Goal: Information Seeking & Learning: Check status

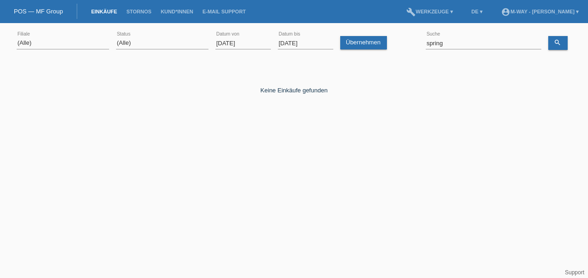
select select "ALL"
click at [225, 44] on input "[DATE]" at bounding box center [242, 43] width 55 height 12
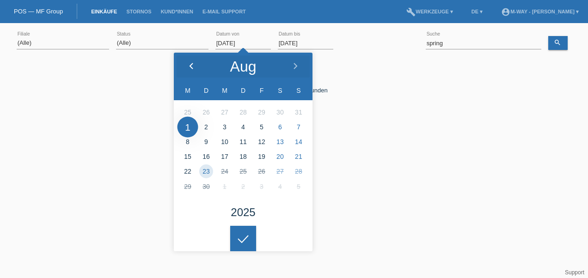
click at [194, 64] on icon at bounding box center [191, 66] width 7 height 7
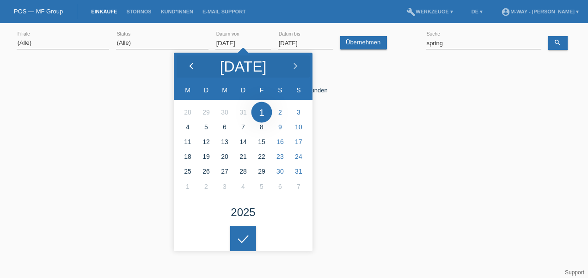
click at [194, 65] on icon at bounding box center [191, 66] width 7 height 7
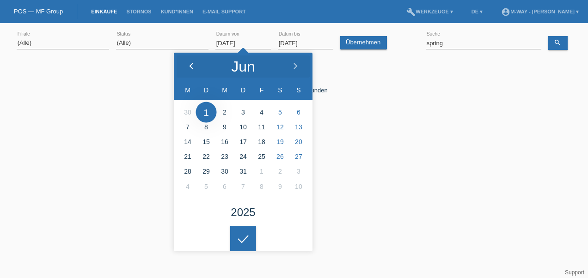
click at [194, 65] on icon at bounding box center [191, 66] width 7 height 7
type input "01.06.2025"
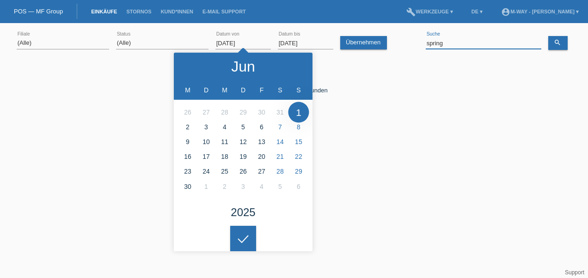
click at [437, 46] on input "spring" at bounding box center [482, 43] width 115 height 12
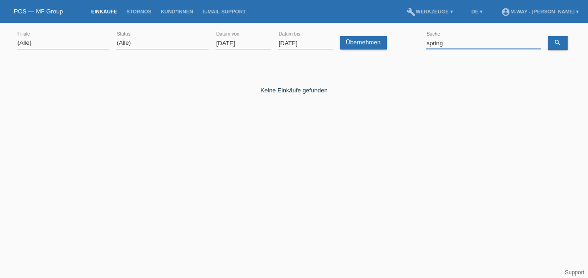
click at [437, 46] on input "spring" at bounding box center [482, 43] width 115 height 12
type input "urt"
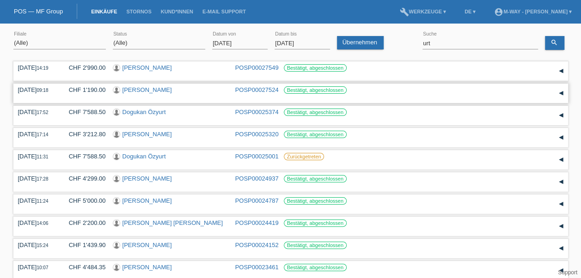
click at [139, 90] on link "[PERSON_NAME]" at bounding box center [146, 89] width 49 height 7
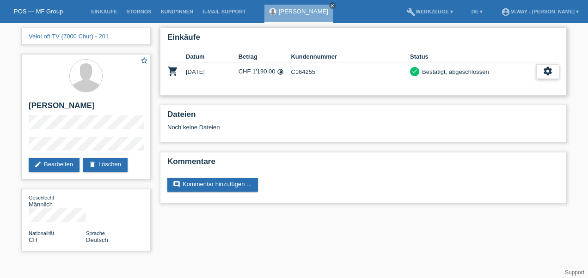
click at [546, 70] on icon "settings" at bounding box center [547, 71] width 10 height 10
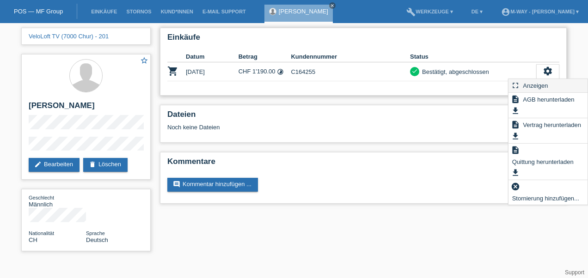
click at [535, 86] on span "Anzeigen" at bounding box center [535, 85] width 28 height 11
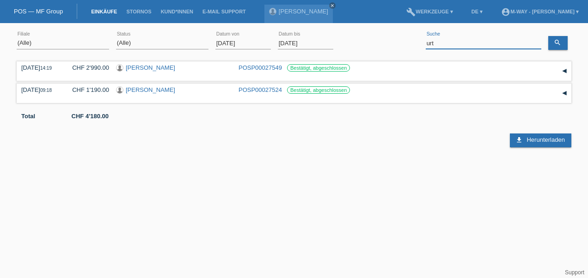
drag, startPoint x: 459, startPoint y: 42, endPoint x: 394, endPoint y: 41, distance: 65.6
click at [394, 41] on div "(Alle) [PERSON_NAME] Passion Vélo SàRL [GEOGRAPHIC_DATA] [GEOGRAPHIC_DATA] [GEO…" at bounding box center [294, 43] width 554 height 31
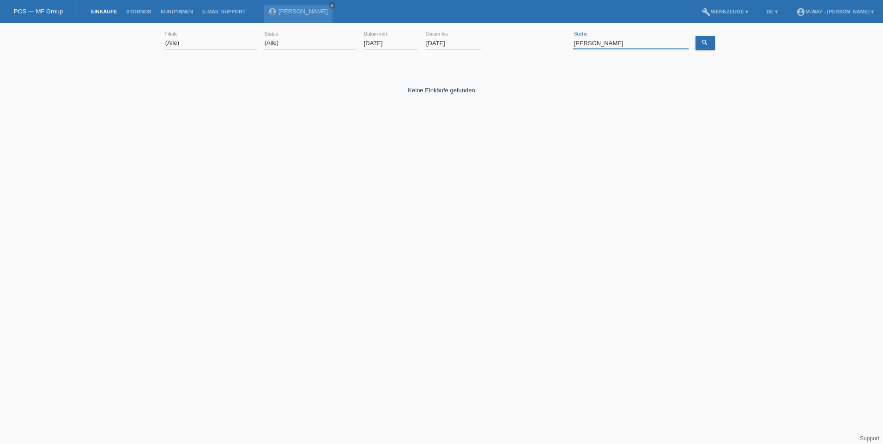
click at [587, 42] on input "baumgartner" at bounding box center [630, 43] width 115 height 12
type input "scharegg"
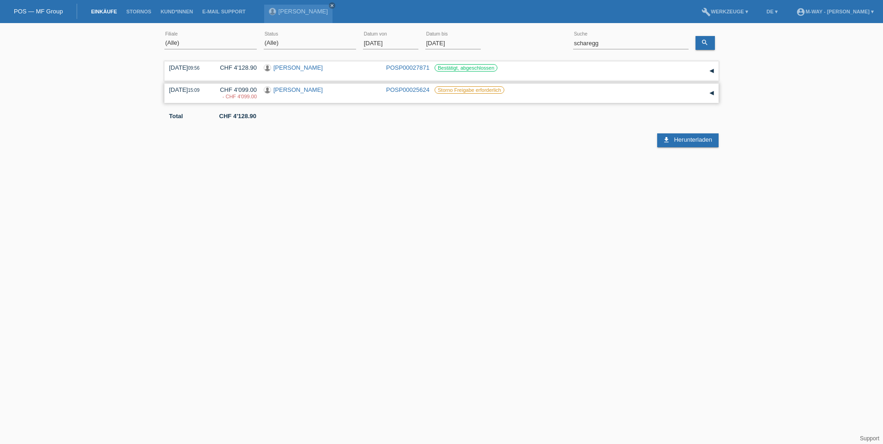
click at [306, 90] on link "Thomas Scharegg" at bounding box center [297, 89] width 49 height 7
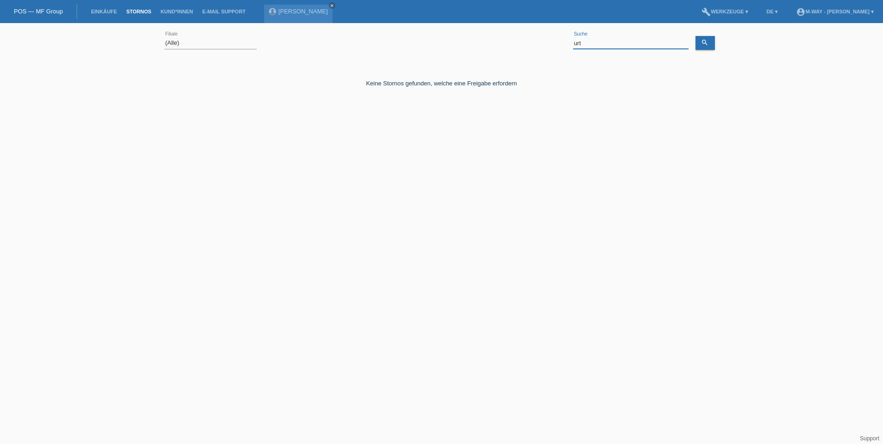
drag, startPoint x: 567, startPoint y: 45, endPoint x: 563, endPoint y: 46, distance: 4.6
click at [563, 46] on div "(Alle) [PERSON_NAME] Passion Vélo SàRL [GEOGRAPHIC_DATA] [GEOGRAPHIC_DATA] [GEO…" at bounding box center [441, 43] width 554 height 31
type input "scharegg"
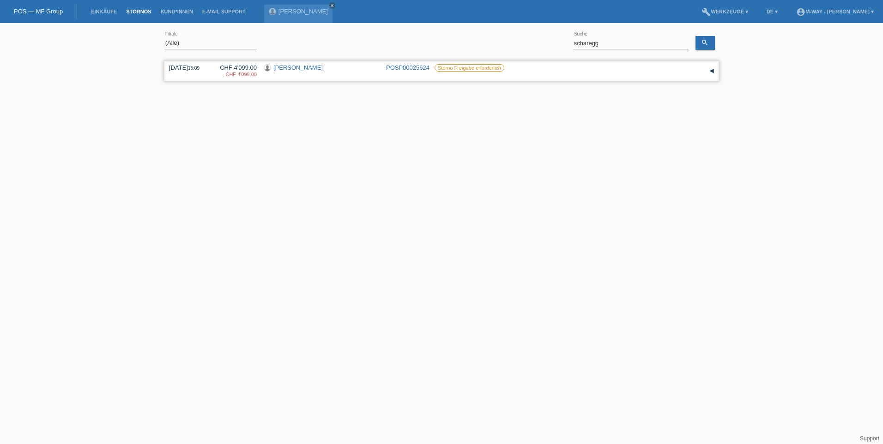
click at [587, 72] on div "▾" at bounding box center [712, 71] width 14 height 14
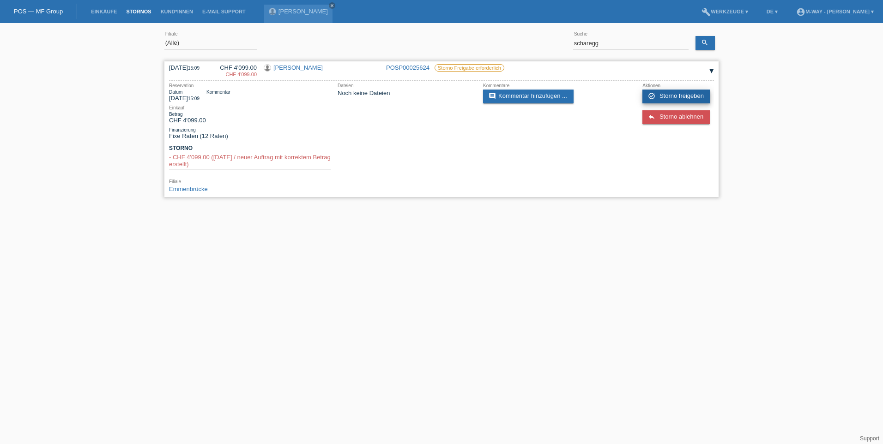
click at [587, 95] on span "Storno freigeben" at bounding box center [682, 95] width 44 height 7
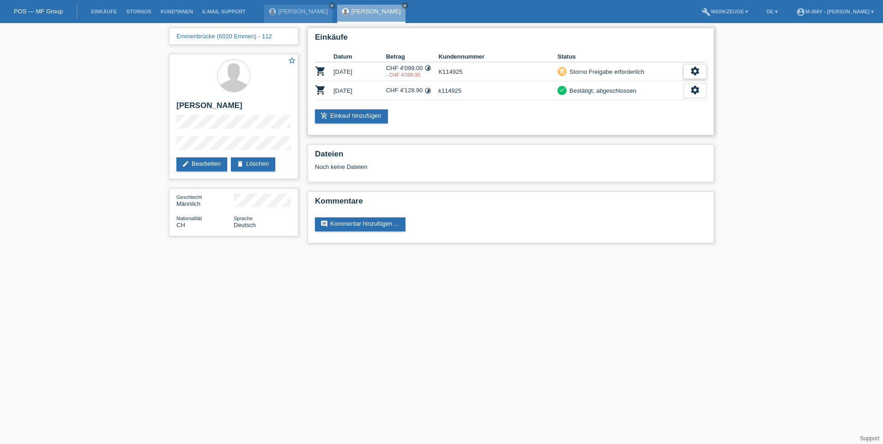
click at [695, 72] on icon "settings" at bounding box center [695, 71] width 10 height 10
click at [678, 85] on span "Anzeigen" at bounding box center [688, 85] width 28 height 11
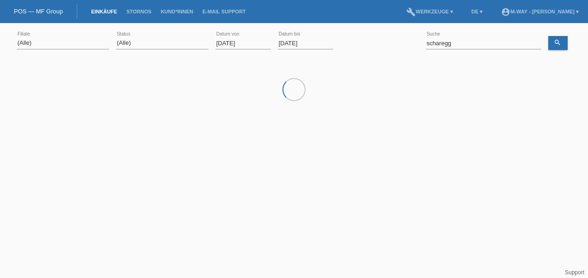
select select "ALL"
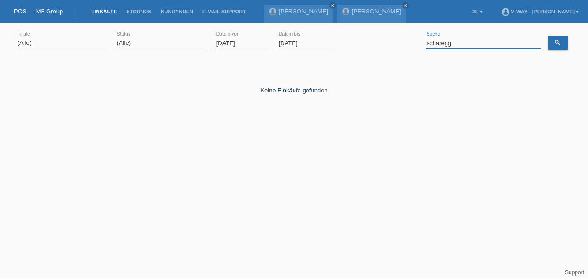
click at [439, 45] on input "scharegg" at bounding box center [482, 43] width 115 height 12
type input "ines"
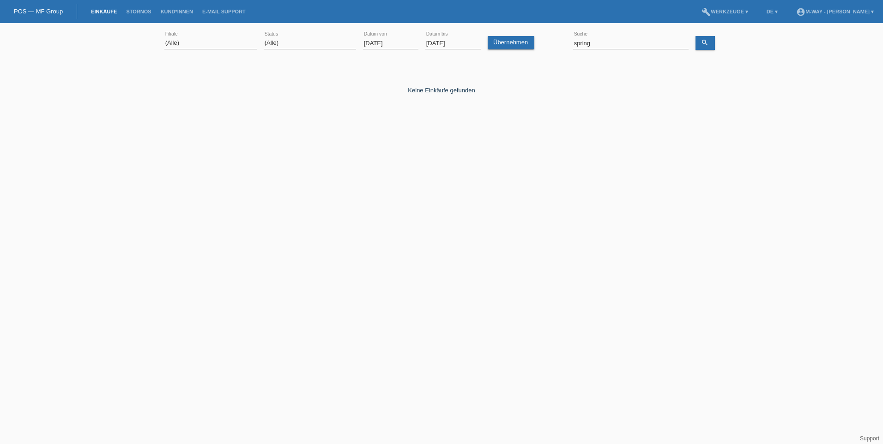
select select "ALL"
drag, startPoint x: 616, startPoint y: 45, endPoint x: 552, endPoint y: 47, distance: 63.3
click at [552, 47] on div "(Alle) [PERSON_NAME]'O Passion Vélo SàRL [GEOGRAPHIC_DATA] [GEOGRAPHIC_DATA] [G…" at bounding box center [441, 43] width 554 height 31
type input "wicky"
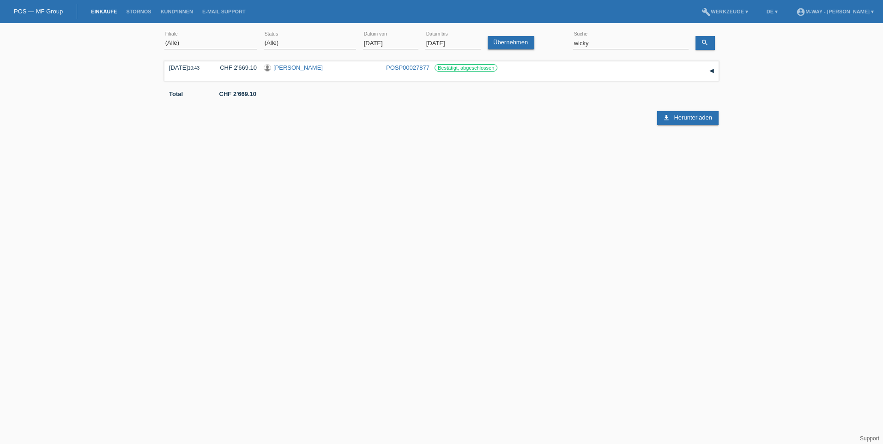
click at [381, 42] on input "[DATE]" at bounding box center [390, 43] width 55 height 12
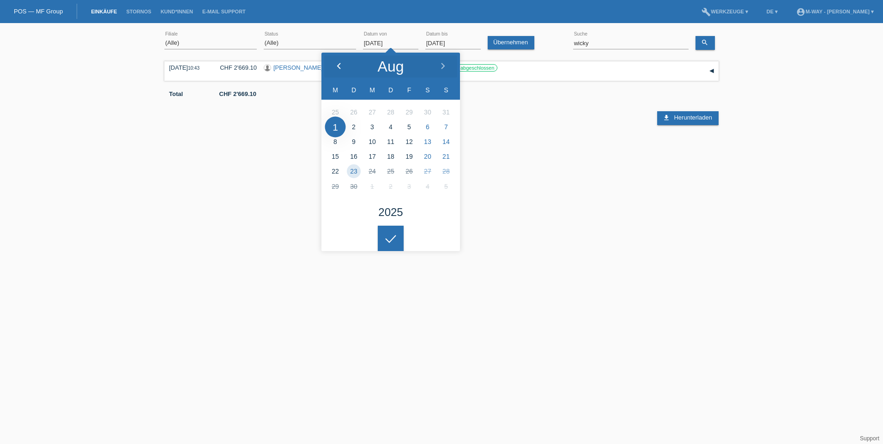
click at [340, 66] on icon at bounding box center [338, 66] width 7 height 7
type input "[DATE]"
click at [709, 42] on link "search" at bounding box center [705, 43] width 19 height 14
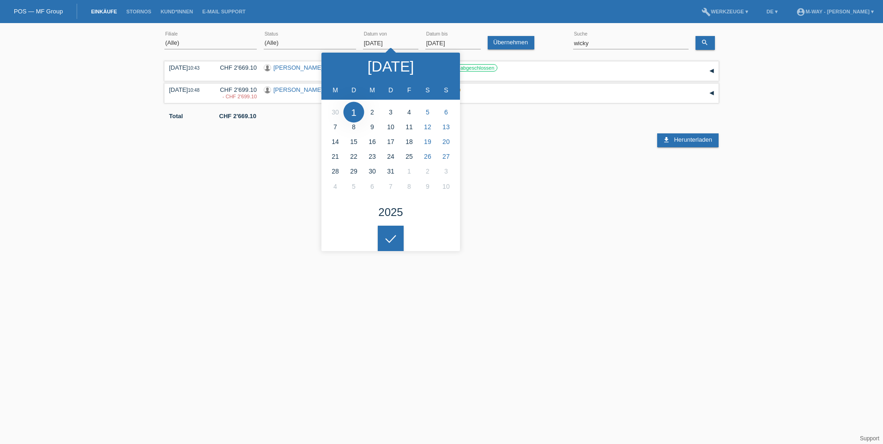
drag, startPoint x: 522, startPoint y: 222, endPoint x: 550, endPoint y: 218, distance: 28.5
click at [522, 152] on html "POS — MF Group Einkäufe [GEOGRAPHIC_DATA] Kund*innen E-Mail Support menu accoun…" at bounding box center [441, 76] width 883 height 152
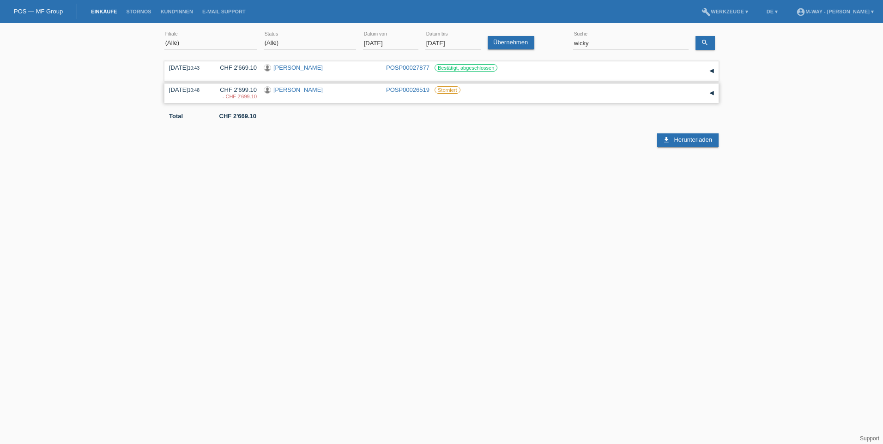
click at [711, 94] on div "▾" at bounding box center [712, 93] width 14 height 14
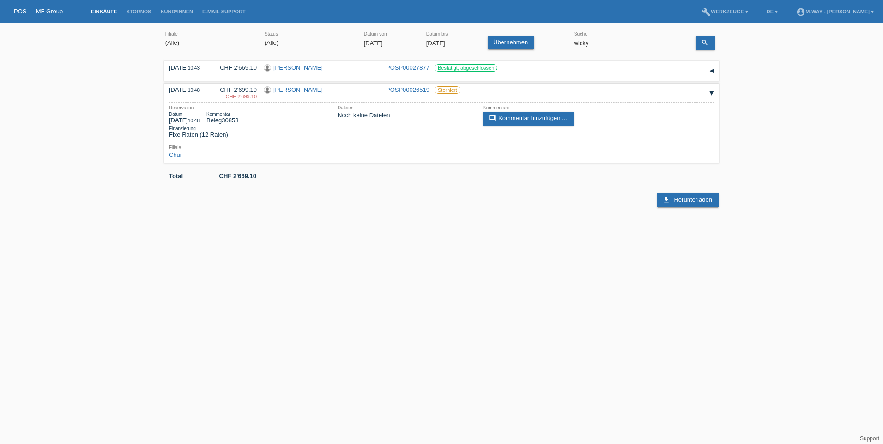
click at [606, 207] on html "POS — MF Group Einkäufe [GEOGRAPHIC_DATA] Kund*innen E-Mail Support menu accoun…" at bounding box center [441, 103] width 883 height 207
